Goal: Transaction & Acquisition: Purchase product/service

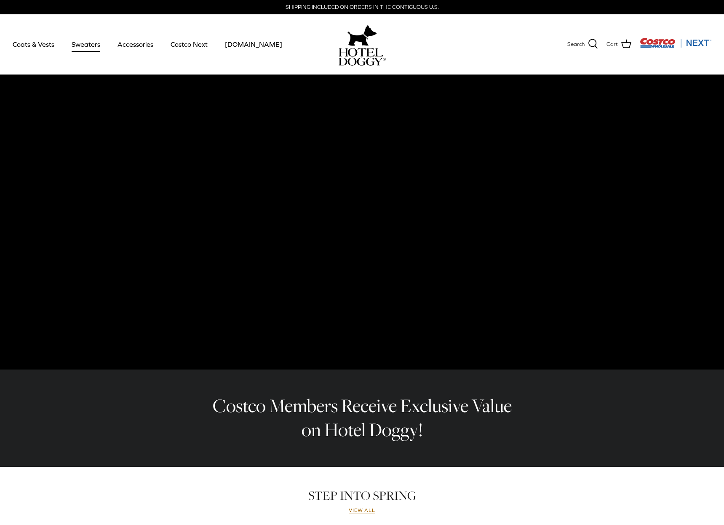
click at [96, 46] on link "Sweaters" at bounding box center [86, 44] width 44 height 29
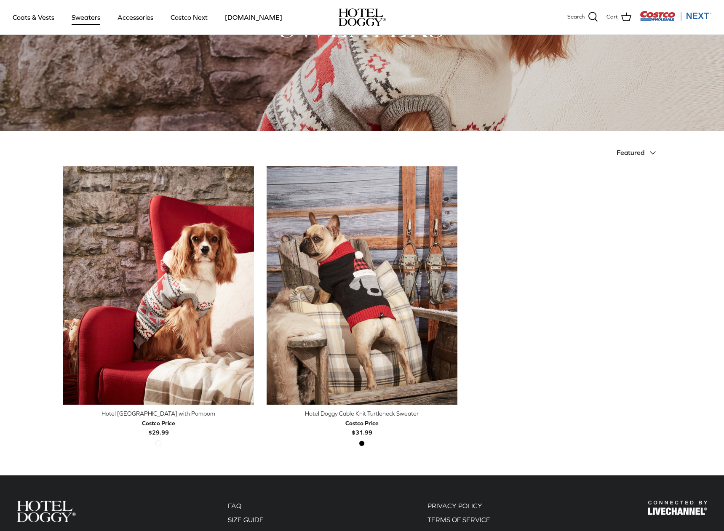
scroll to position [126, 0]
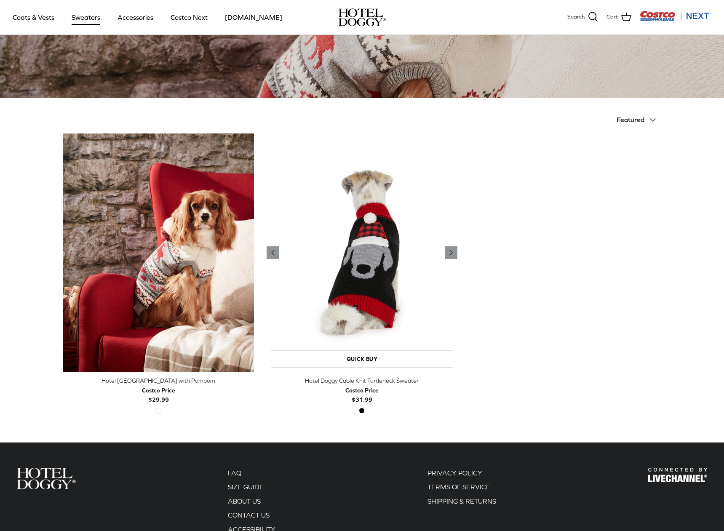
click at [370, 272] on img "Hotel Doggy Cable Knit Turtleneck Sweater" at bounding box center [362, 252] width 191 height 239
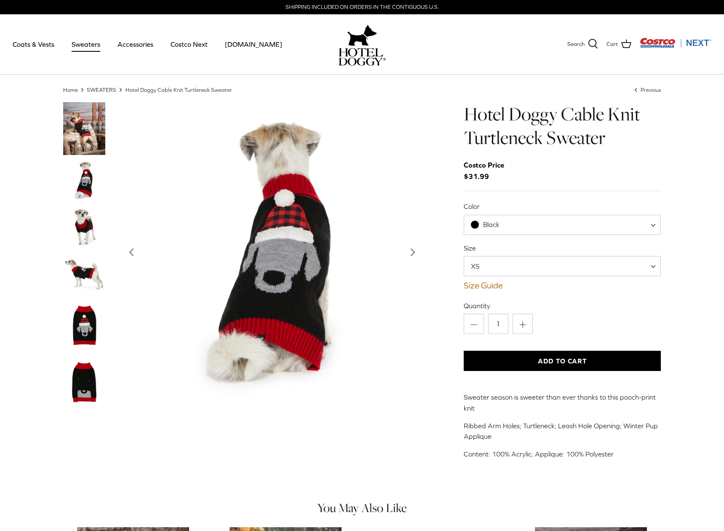
click at [78, 221] on img "Thumbnail Link" at bounding box center [84, 226] width 42 height 42
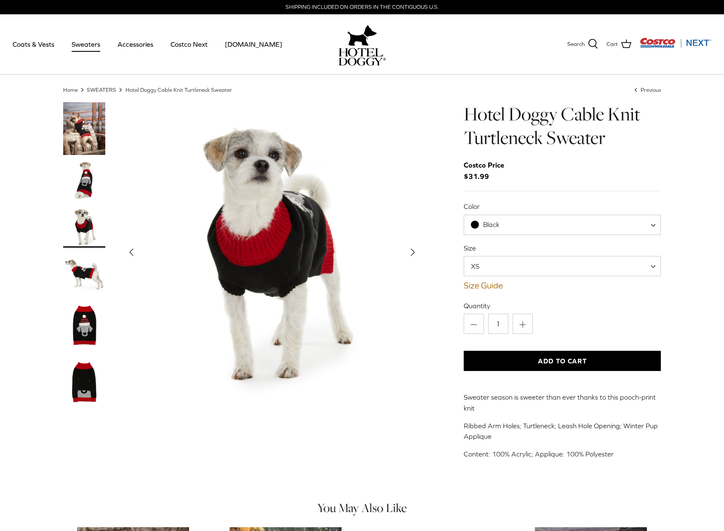
click at [87, 277] on img "Thumbnail Link" at bounding box center [84, 273] width 42 height 42
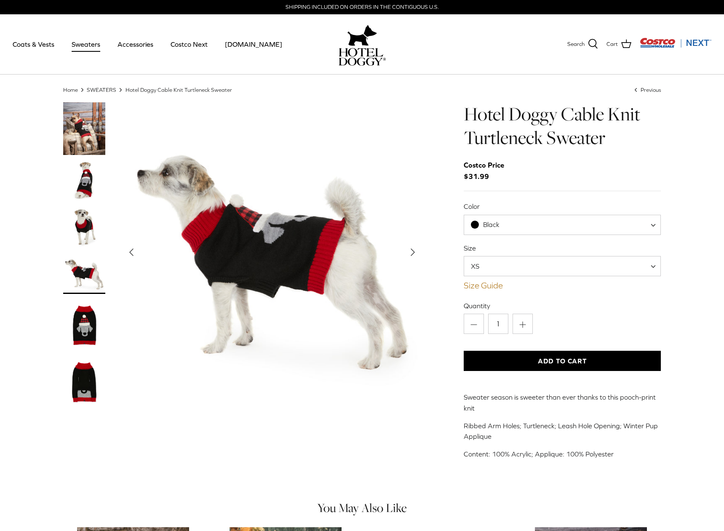
click at [492, 285] on link "Size Guide" at bounding box center [562, 285] width 197 height 10
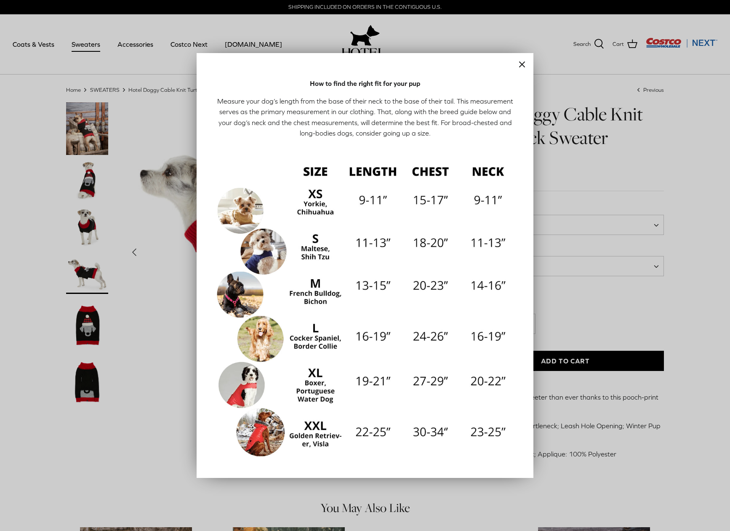
click at [701, 123] on div at bounding box center [365, 265] width 730 height 531
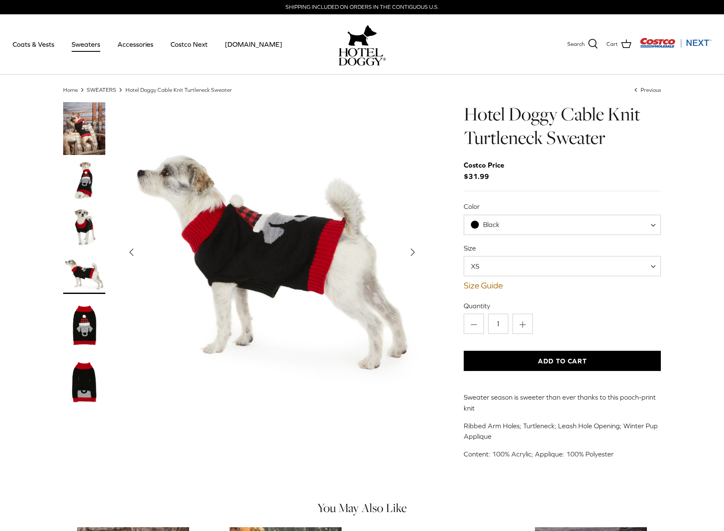
click at [108, 90] on link "SWEATERS" at bounding box center [101, 89] width 29 height 6
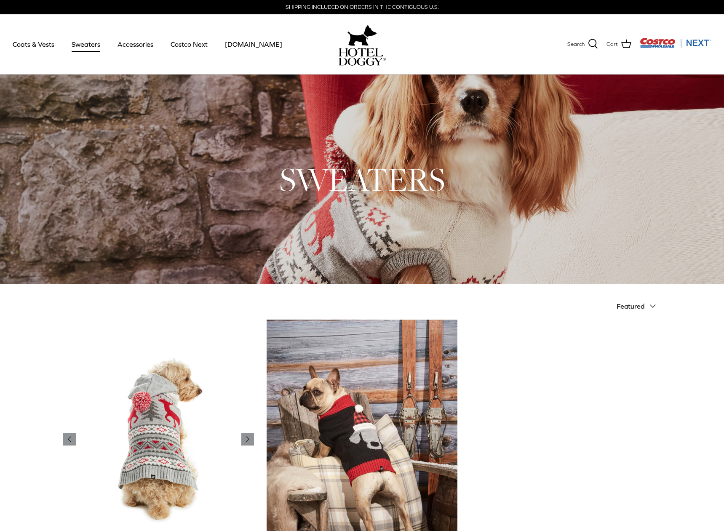
click at [190, 390] on img "Hotel Doggy Fair Isle Sweater with Pompom" at bounding box center [158, 439] width 191 height 239
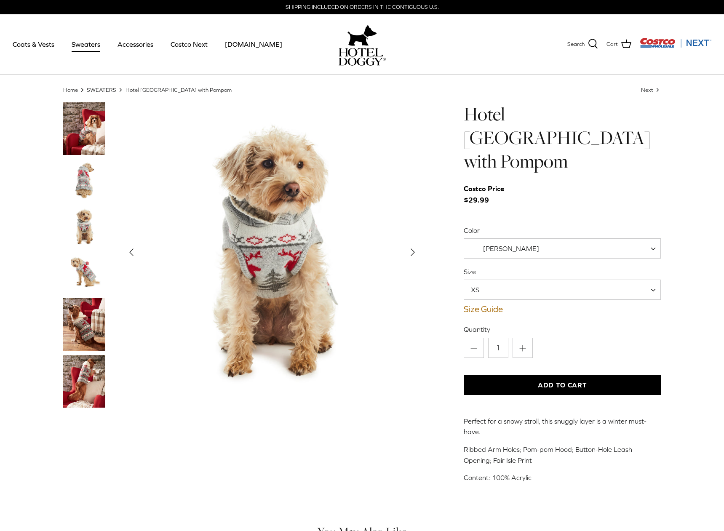
click at [88, 173] on img "Thumbnail Link" at bounding box center [84, 180] width 42 height 42
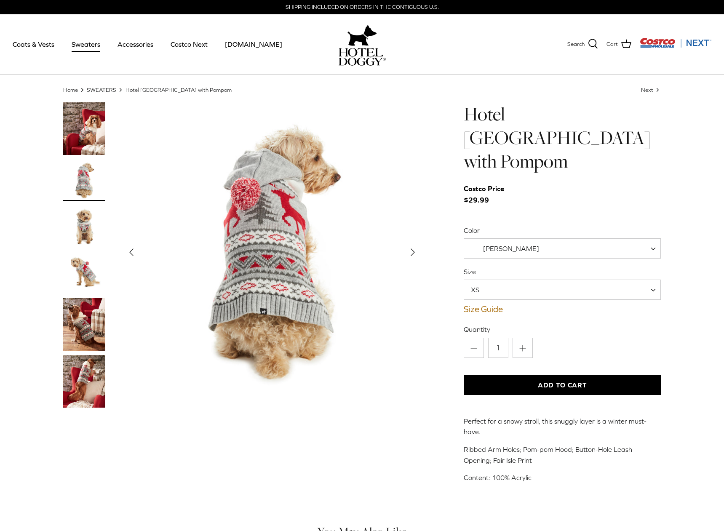
click at [80, 271] on img "Thumbnail Link" at bounding box center [84, 273] width 42 height 42
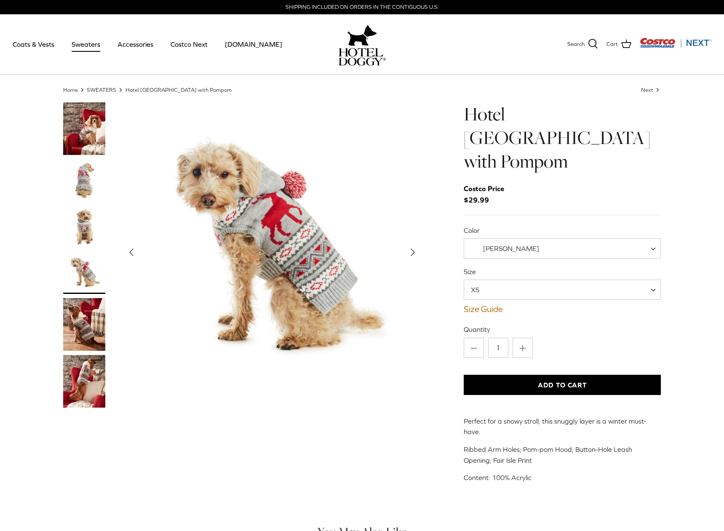
click at [98, 369] on img "Thumbnail Link" at bounding box center [84, 381] width 42 height 53
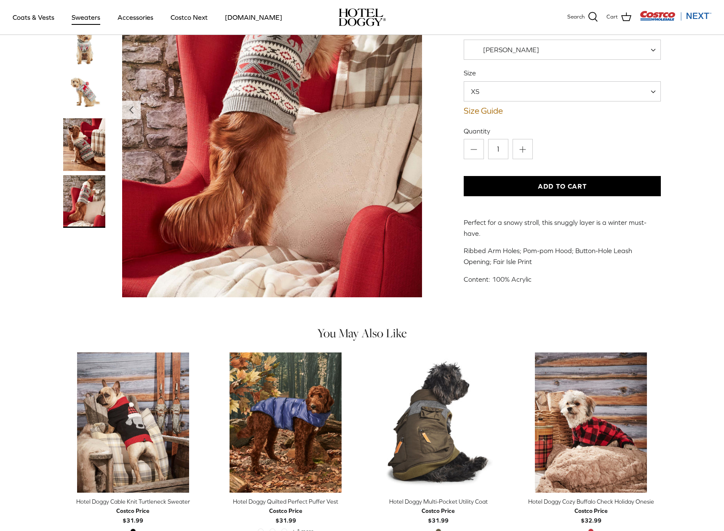
scroll to position [211, 0]
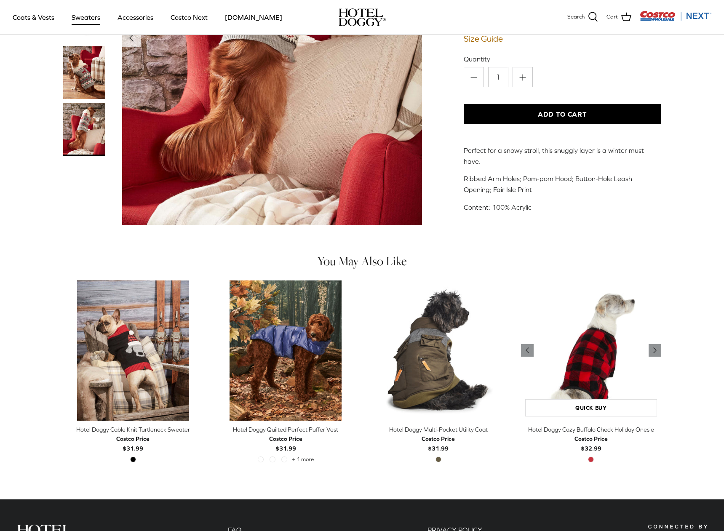
click at [590, 316] on img "Hotel Doggy Cozy Buffalo Check Holiday Onesie" at bounding box center [591, 350] width 140 height 140
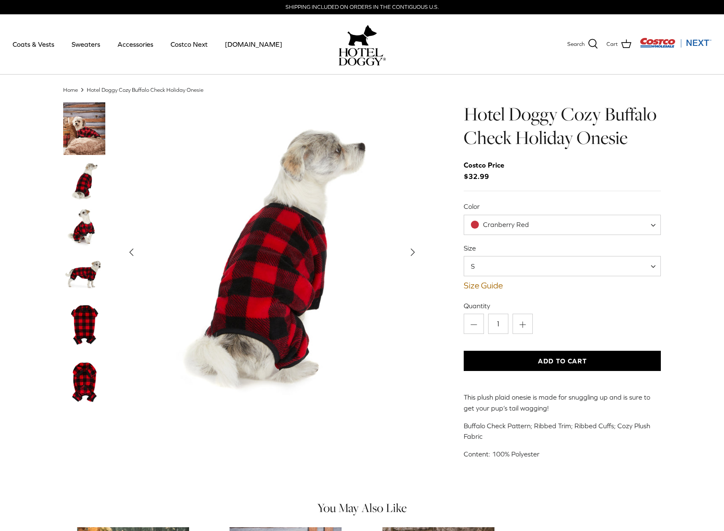
click at [78, 227] on img "Thumbnail Link" at bounding box center [84, 226] width 42 height 42
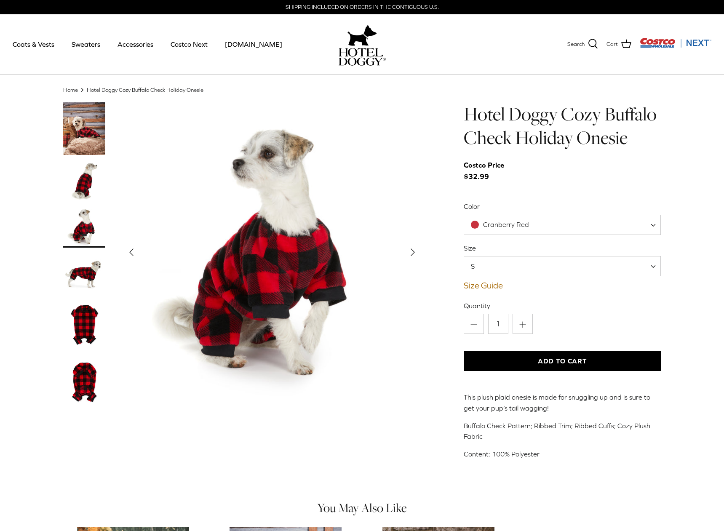
click at [81, 271] on img "Thumbnail Link" at bounding box center [84, 273] width 42 height 42
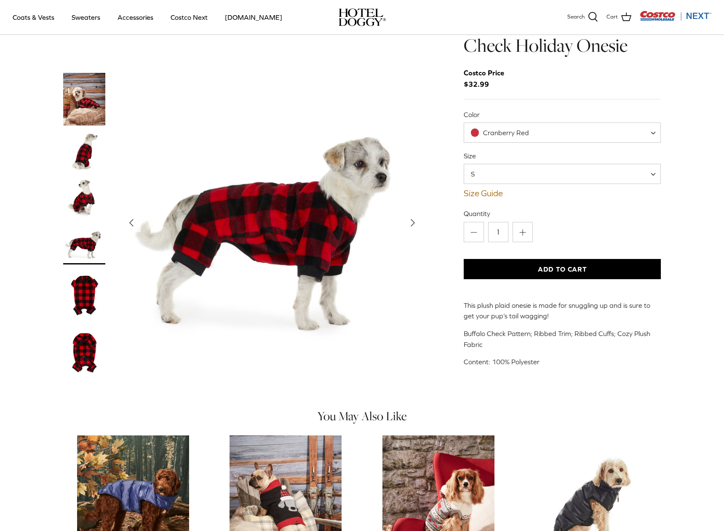
scroll to position [126, 0]
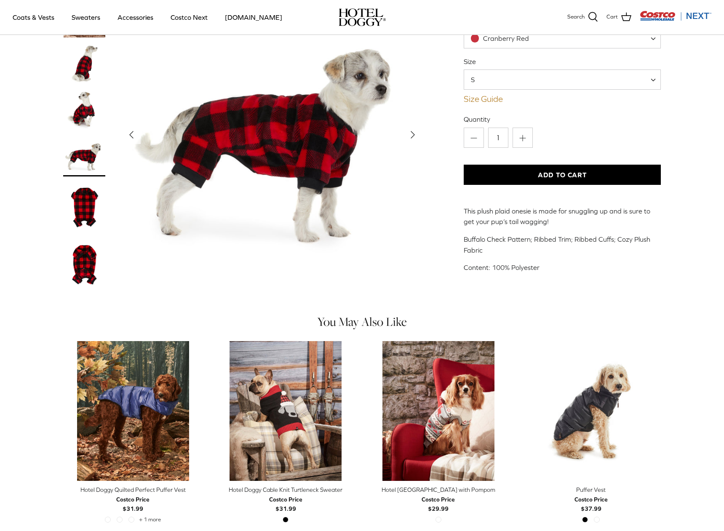
click at [492, 102] on link "Size Guide" at bounding box center [562, 99] width 197 height 10
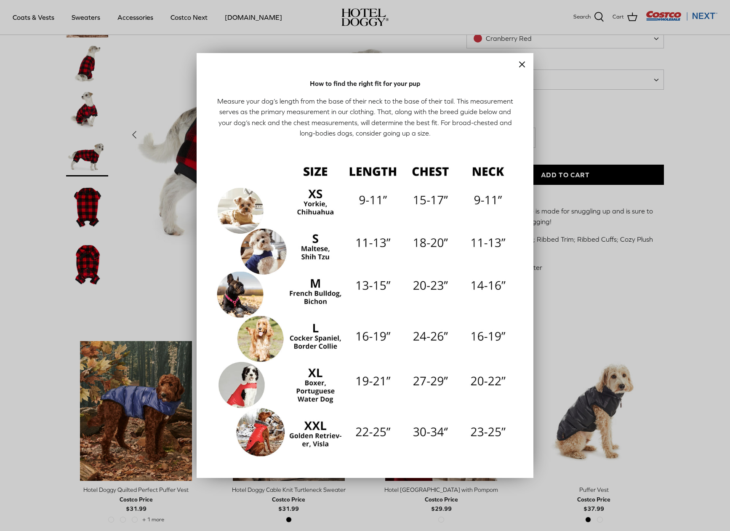
click at [635, 109] on div at bounding box center [365, 265] width 730 height 531
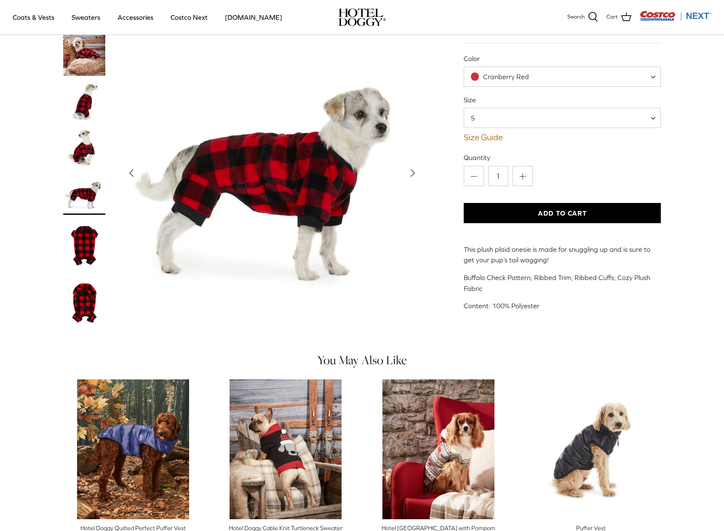
scroll to position [78, 0]
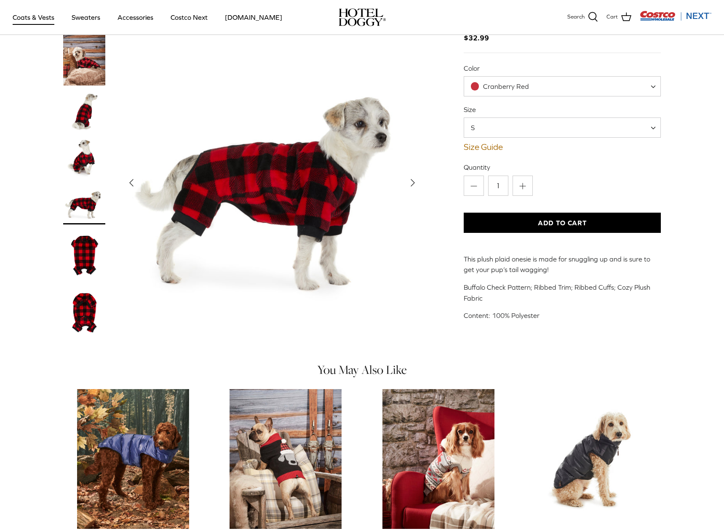
click at [26, 17] on link "Coats & Vests" at bounding box center [33, 17] width 57 height 29
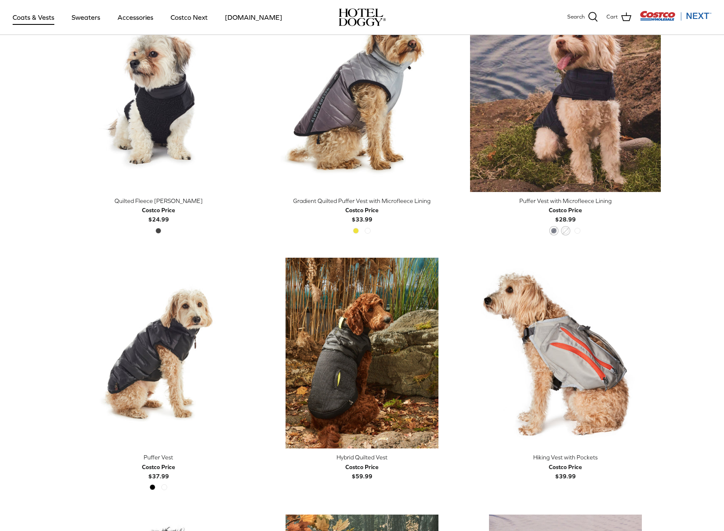
scroll to position [1285, 0]
click at [80, 15] on link "Sweaters" at bounding box center [86, 17] width 44 height 29
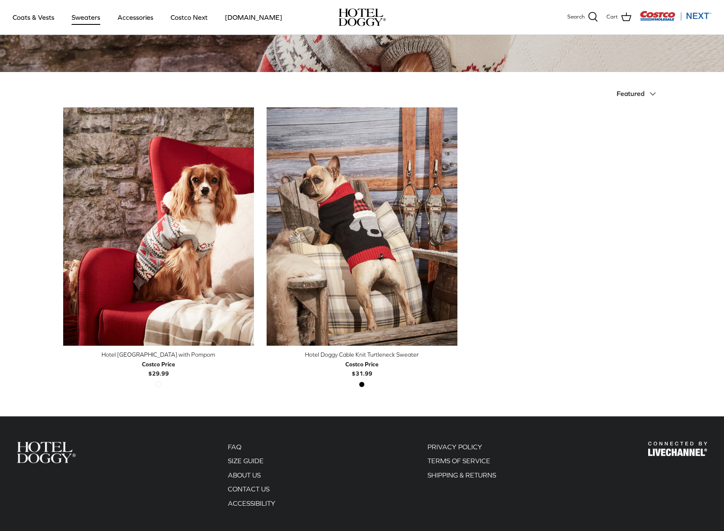
scroll to position [211, 0]
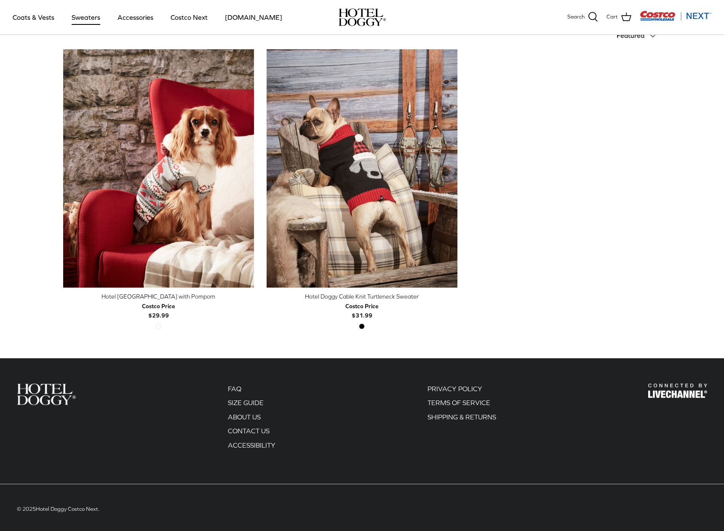
click at [641, 37] on span "Featured" at bounding box center [630, 36] width 28 height 8
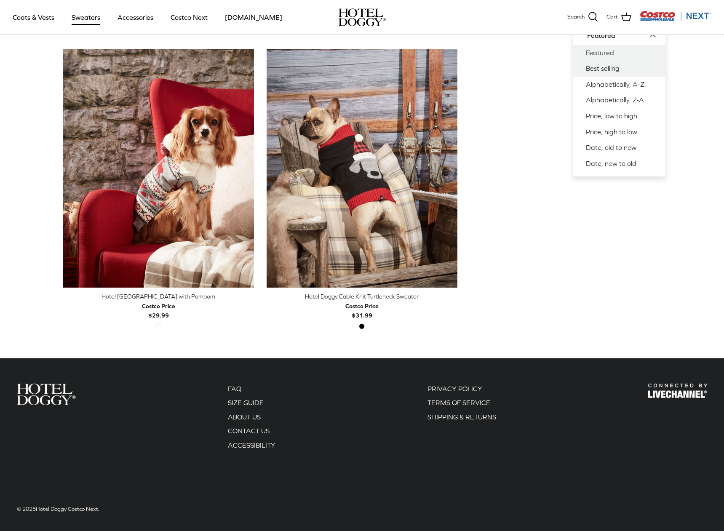
click at [628, 65] on link "Best selling" at bounding box center [619, 69] width 92 height 16
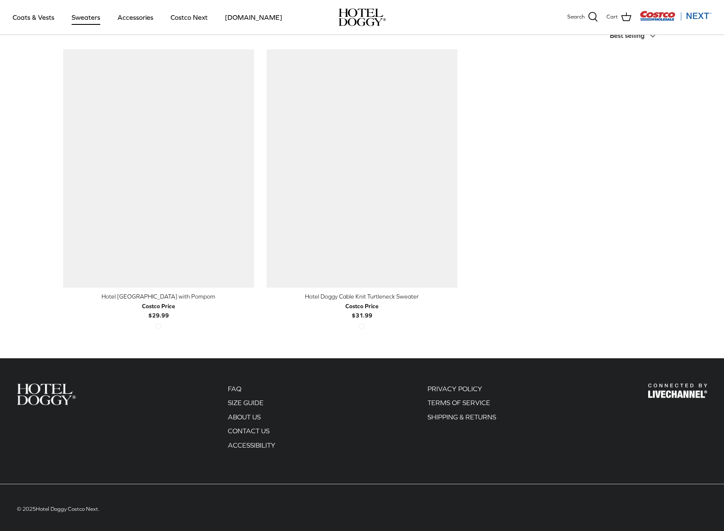
scroll to position [202, 0]
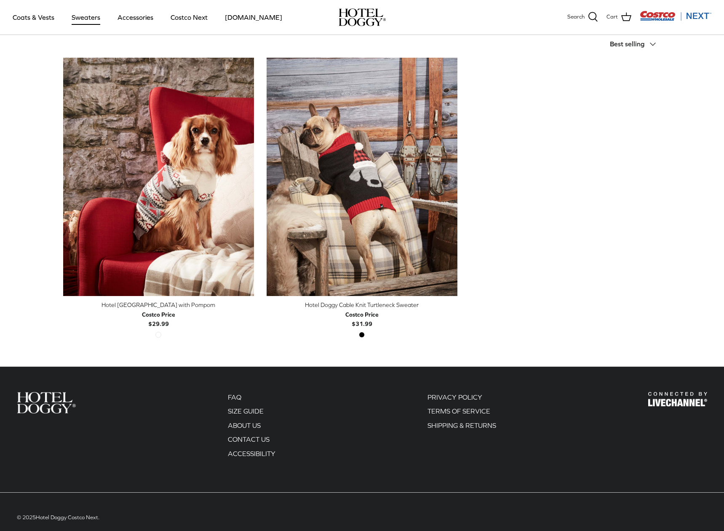
click at [642, 46] on span "Best selling" at bounding box center [627, 44] width 35 height 8
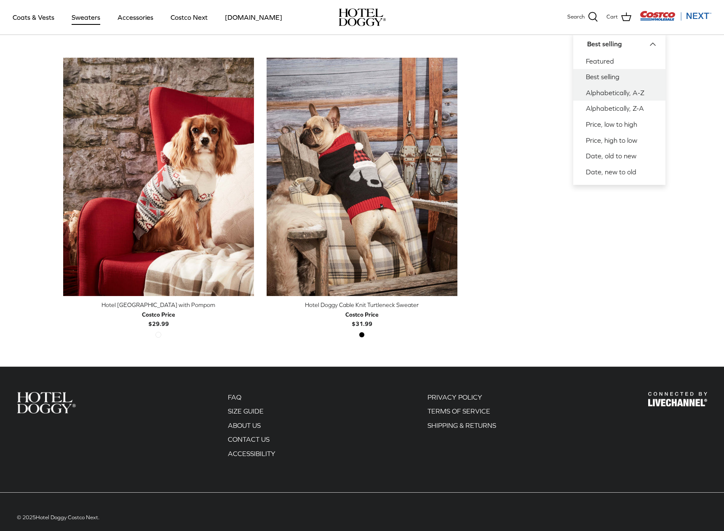
click at [627, 92] on link "Alphabetically, A-Z" at bounding box center [619, 93] width 92 height 16
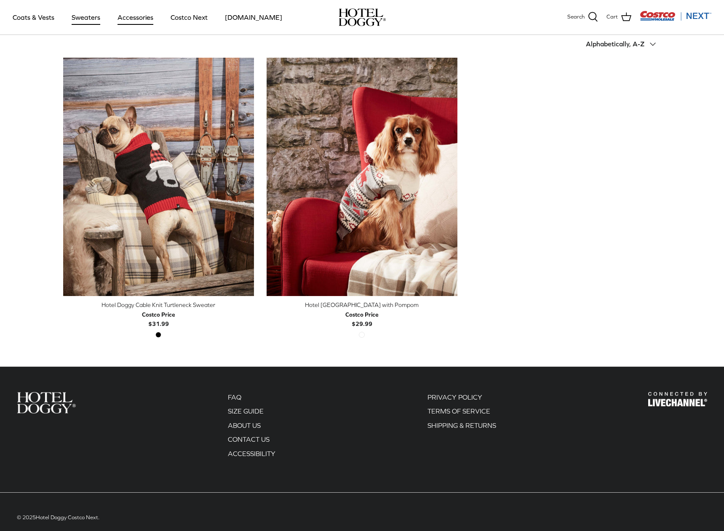
click at [143, 19] on link "Accessories" at bounding box center [135, 17] width 51 height 29
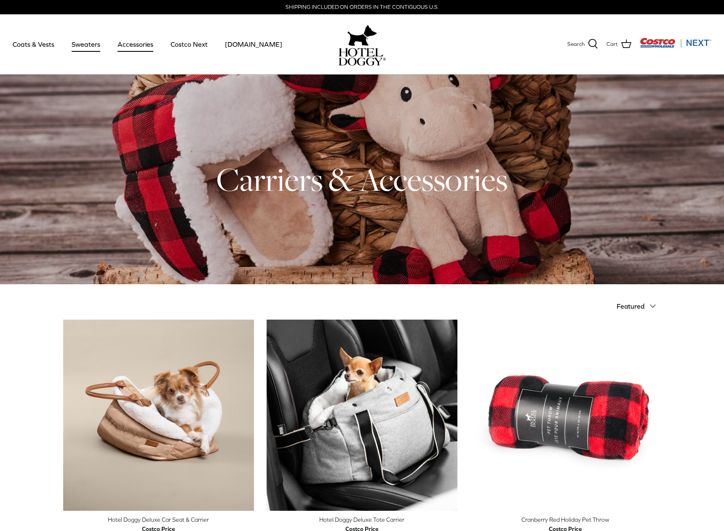
click at [93, 42] on link "Sweaters" at bounding box center [86, 44] width 44 height 29
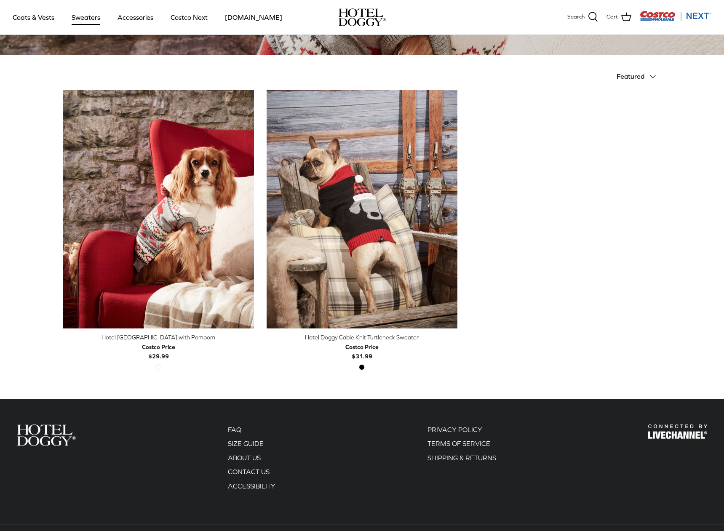
scroll to position [211, 0]
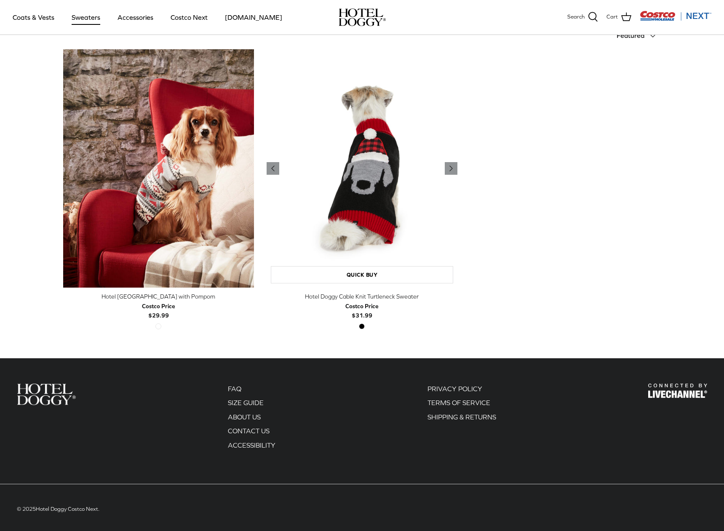
click at [370, 151] on img "Hotel Doggy Cable Knit Turtleneck Sweater" at bounding box center [362, 168] width 191 height 239
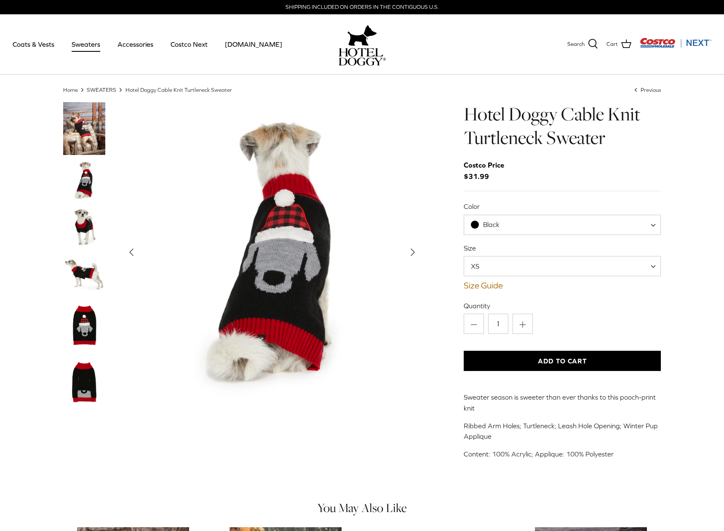
click at [80, 123] on img "Thumbnail Link" at bounding box center [84, 128] width 42 height 53
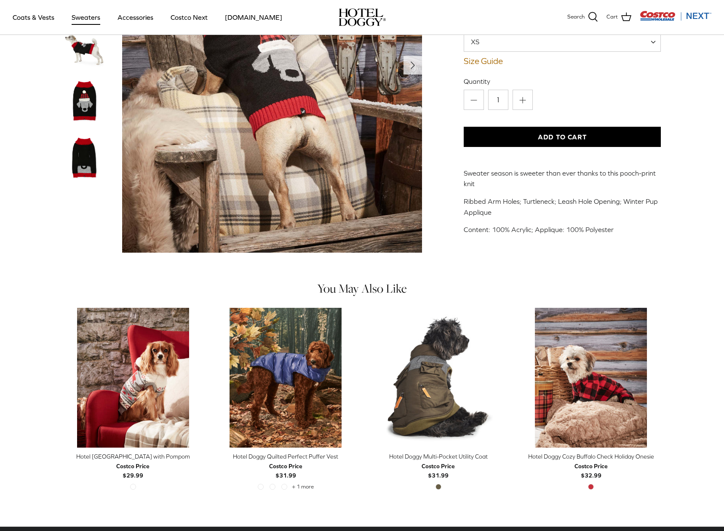
scroll to position [211, 0]
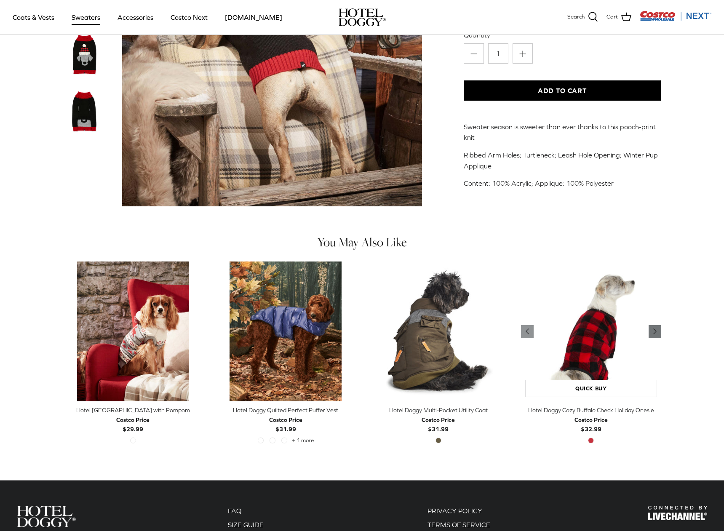
click at [652, 335] on icon "Right" at bounding box center [655, 331] width 10 height 10
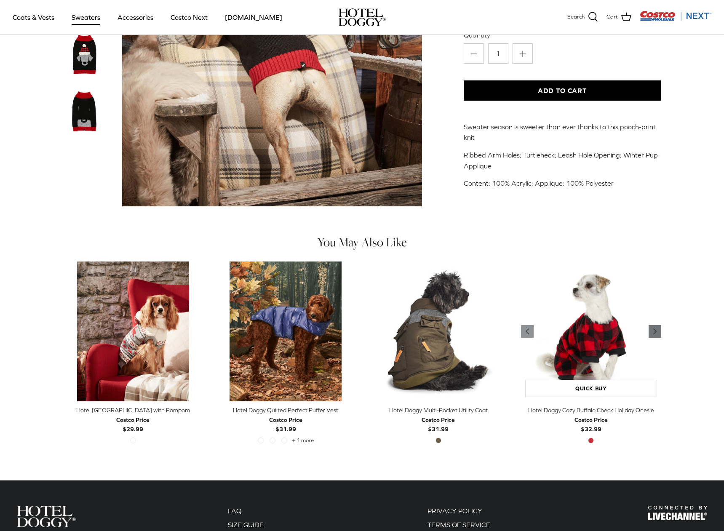
click at [654, 331] on polyline "Previous" at bounding box center [655, 331] width 3 height 5
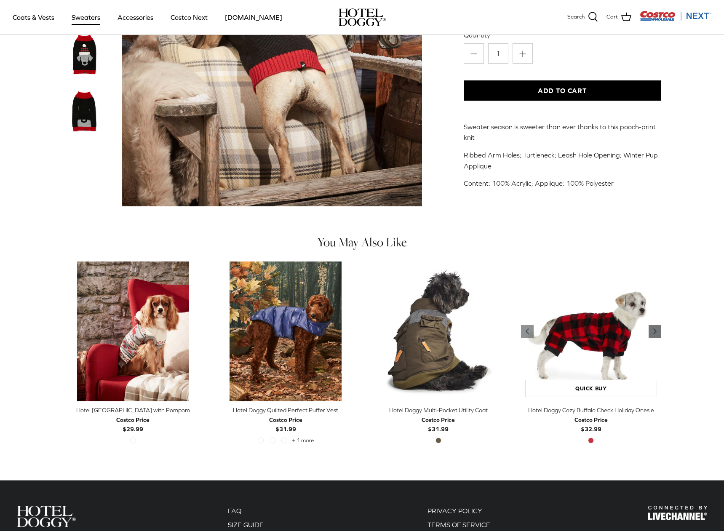
click at [654, 331] on polyline "Previous" at bounding box center [655, 331] width 3 height 5
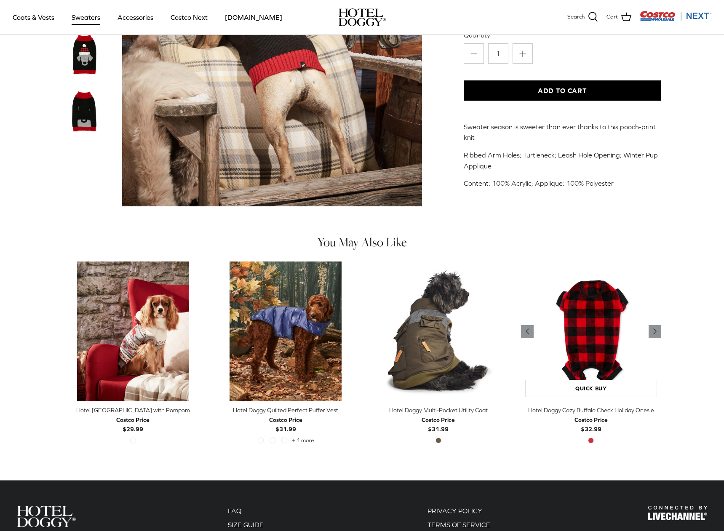
click at [621, 330] on img "Hotel Doggy Cozy Buffalo Check Holiday Onesie" at bounding box center [591, 332] width 140 height 140
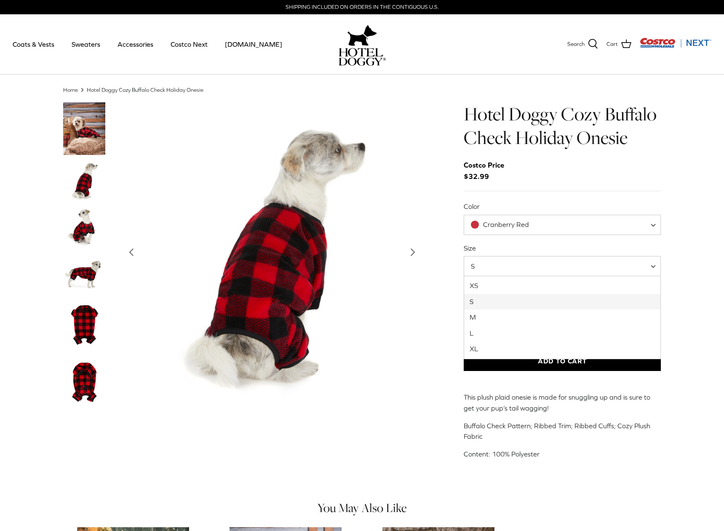
click at [538, 275] on span "S" at bounding box center [562, 266] width 197 height 20
click at [585, 164] on div "Costco Price $32.99" at bounding box center [562, 171] width 197 height 23
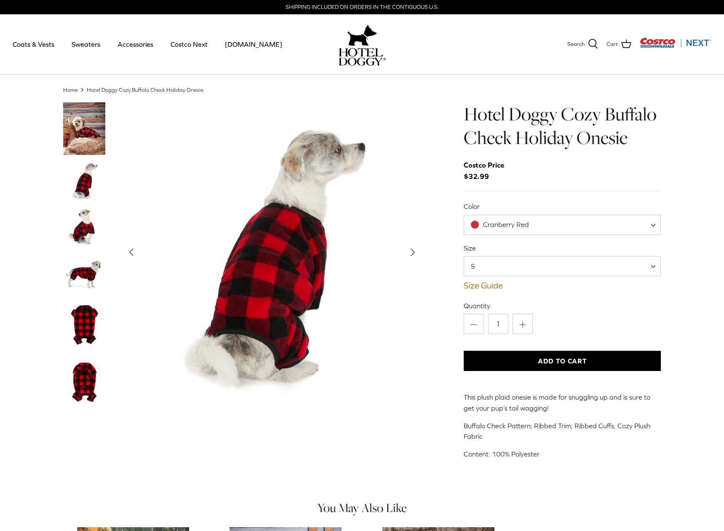
click at [85, 128] on img "Thumbnail Link" at bounding box center [84, 128] width 42 height 53
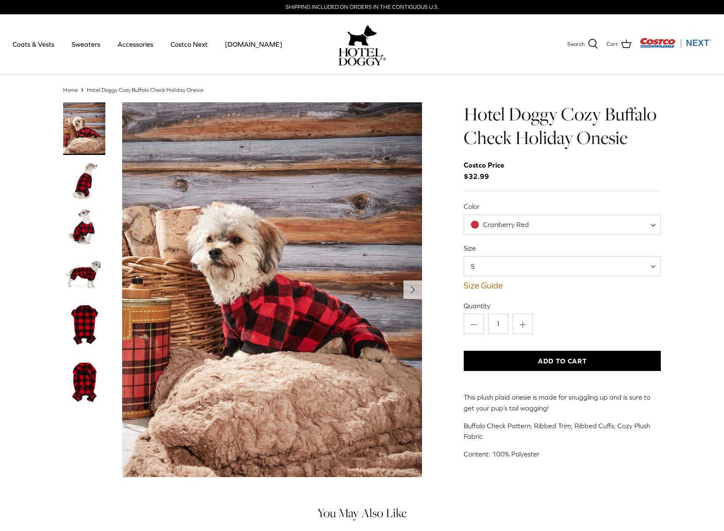
click at [80, 224] on img "Thumbnail Link" at bounding box center [84, 226] width 42 height 42
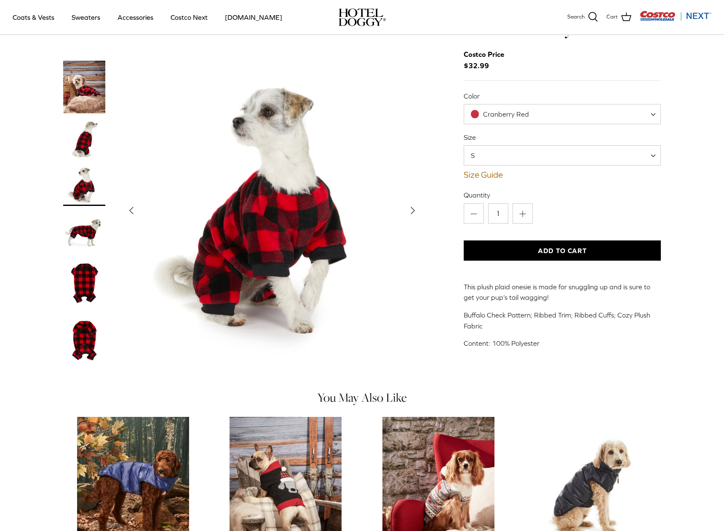
scroll to position [42, 0]
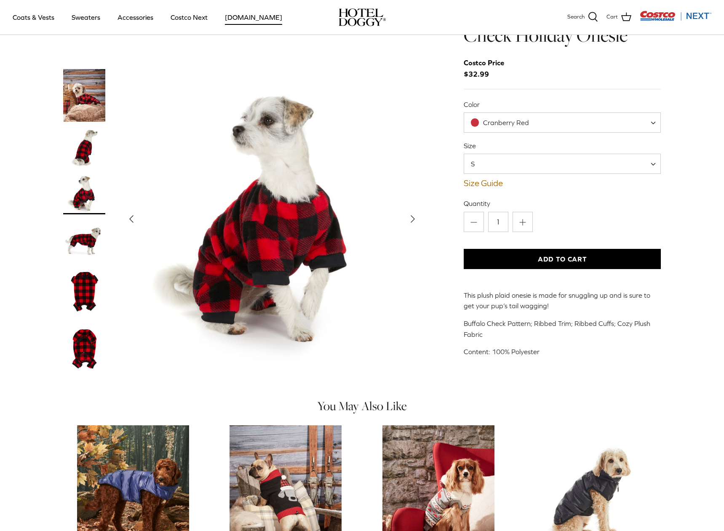
click at [229, 16] on link "Costco.com" at bounding box center [253, 17] width 72 height 29
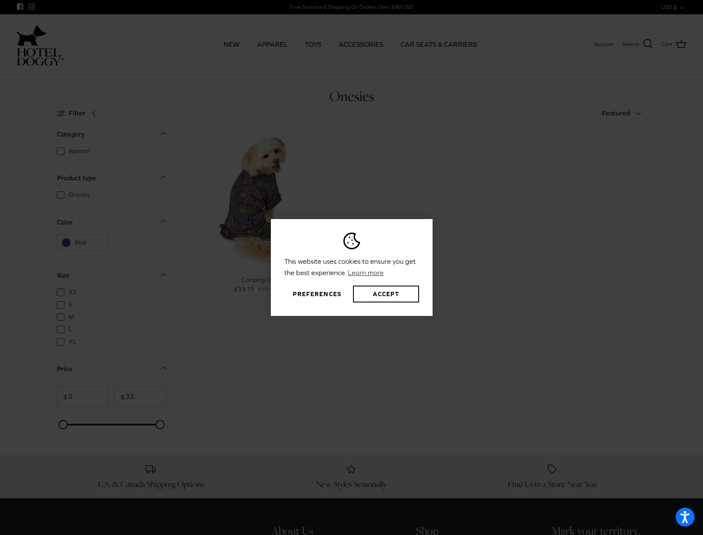
click at [310, 292] on button "Preferences" at bounding box center [317, 294] width 66 height 17
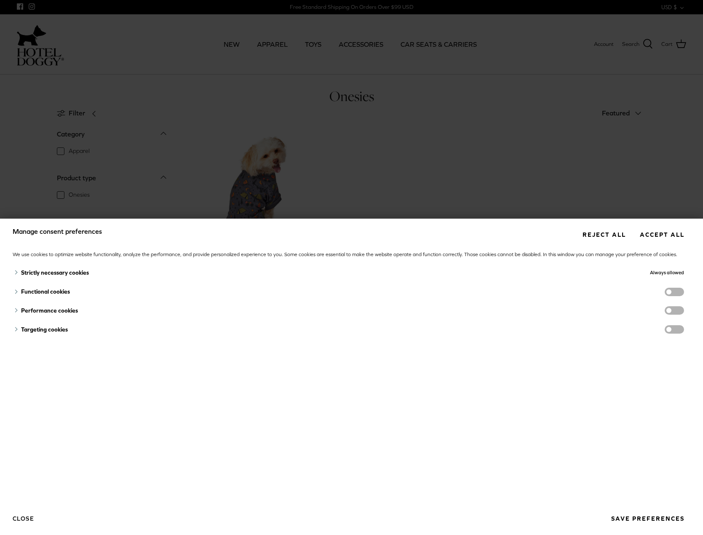
click at [580, 235] on button "Reject all" at bounding box center [604, 235] width 56 height 16
click at [600, 229] on button "Reject all" at bounding box center [604, 235] width 56 height 16
click at [633, 237] on button "Accept all" at bounding box center [661, 235] width 57 height 16
click at [671, 293] on span "functionality cookies" at bounding box center [673, 292] width 19 height 8
click at [683, 293] on input "functionality cookies" at bounding box center [683, 293] width 0 height 0
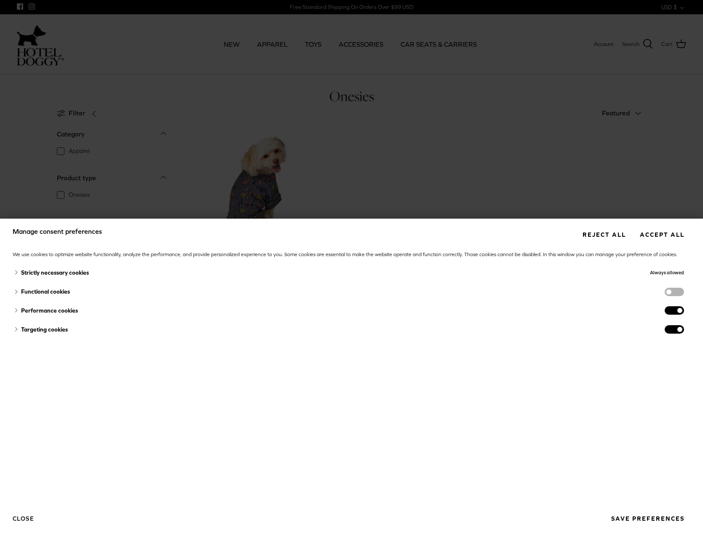
click at [672, 305] on div at bounding box center [583, 310] width 201 height 19
click at [664, 309] on span "performance cookies" at bounding box center [673, 310] width 19 height 8
click at [683, 311] on input "performance cookies" at bounding box center [683, 311] width 0 height 0
click at [670, 328] on span "targeting cookies" at bounding box center [673, 329] width 19 height 8
click at [683, 330] on input "targeting cookies" at bounding box center [683, 330] width 0 height 0
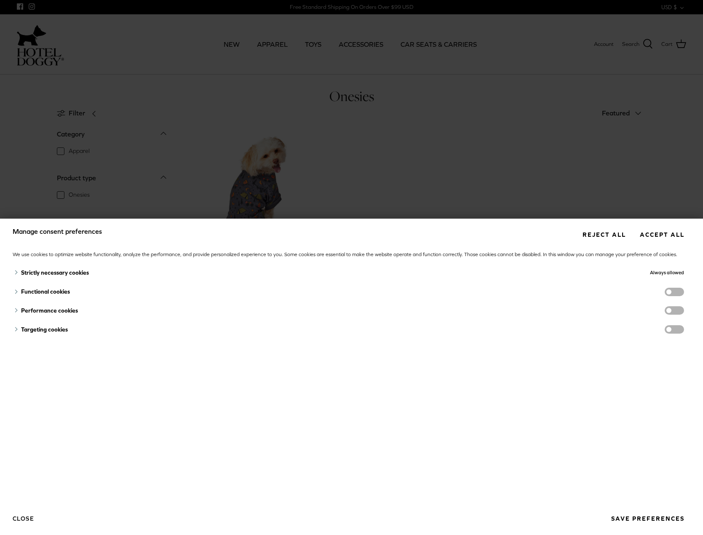
click at [583, 237] on button "Reject all" at bounding box center [604, 235] width 56 height 16
click at [586, 233] on button "Reject all" at bounding box center [604, 235] width 56 height 16
click at [633, 230] on button "Accept all" at bounding box center [661, 235] width 57 height 16
click at [603, 236] on button "Reject all" at bounding box center [604, 235] width 56 height 16
click at [21, 514] on button "Close" at bounding box center [23, 518] width 21 height 14
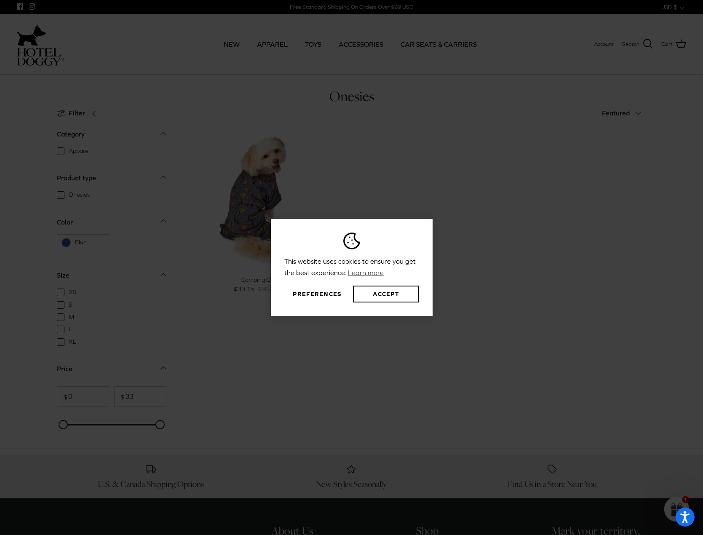
click at [518, 247] on div "This website uses cookies to ensure you get the best experience. Learn more Pre…" at bounding box center [351, 267] width 703 height 535
click at [328, 291] on button "Preferences" at bounding box center [317, 294] width 66 height 17
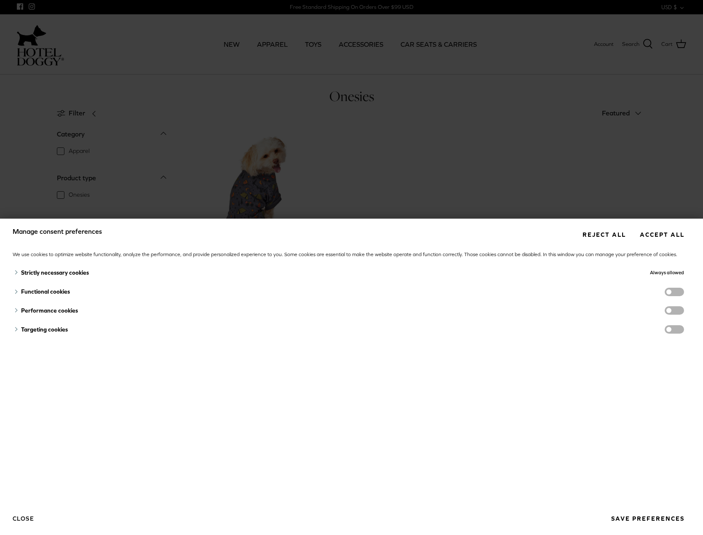
click at [625, 518] on button "Save preferences" at bounding box center [647, 519] width 85 height 16
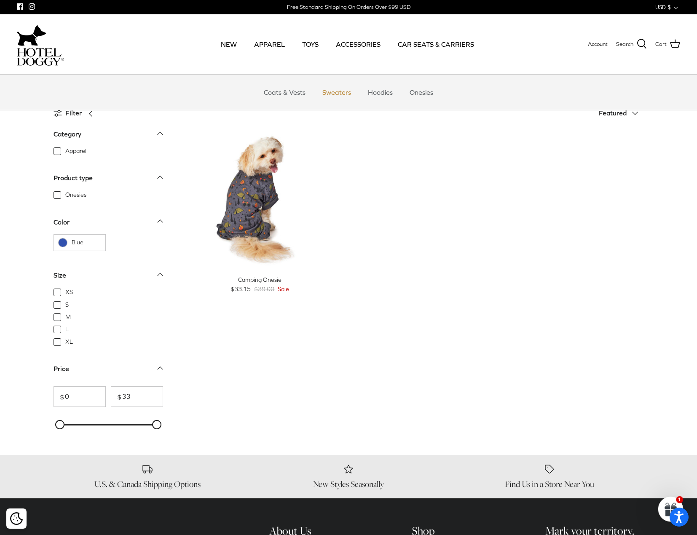
click at [339, 92] on link "Sweaters" at bounding box center [337, 92] width 44 height 25
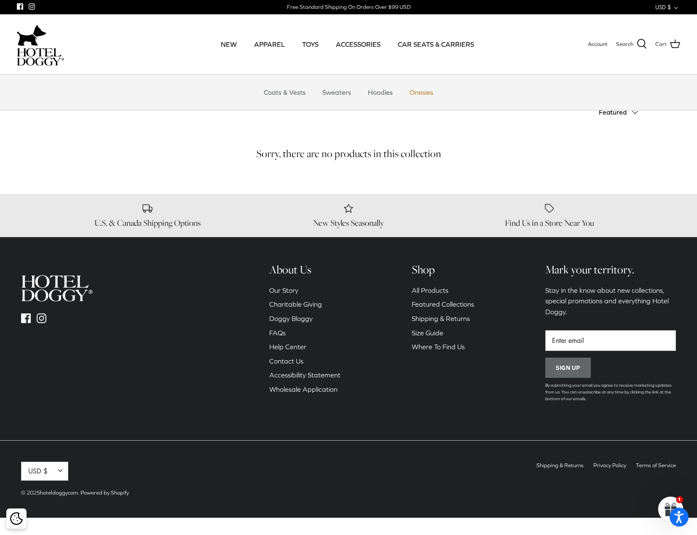
click at [422, 90] on link "Onesies" at bounding box center [421, 92] width 39 height 25
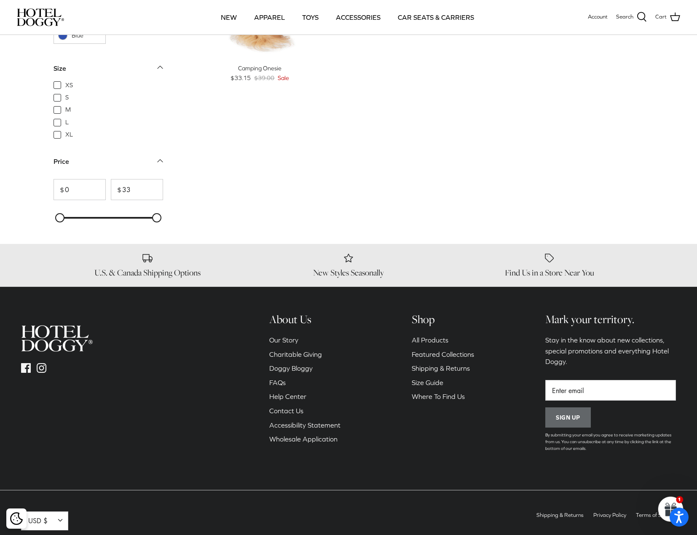
scroll to position [184, 0]
